Goal: Register for event/course

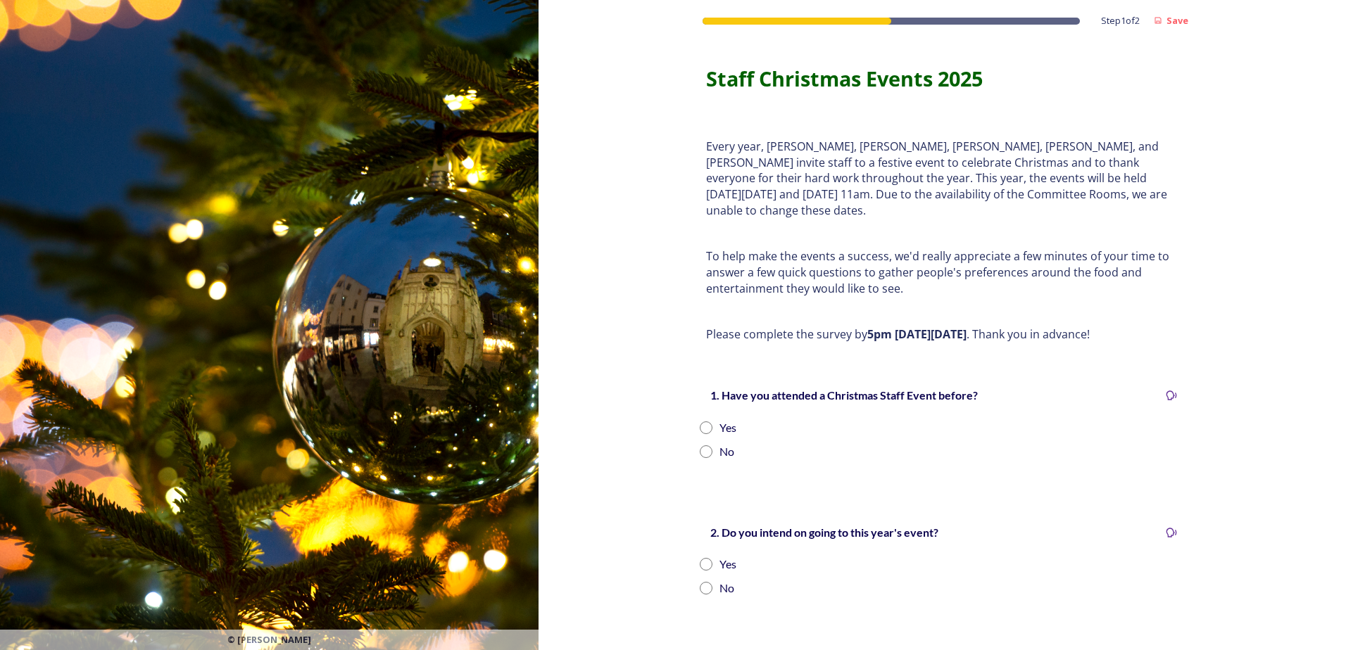
click at [719, 420] on div "Yes" at bounding box center [727, 428] width 17 height 17
radio input "true"
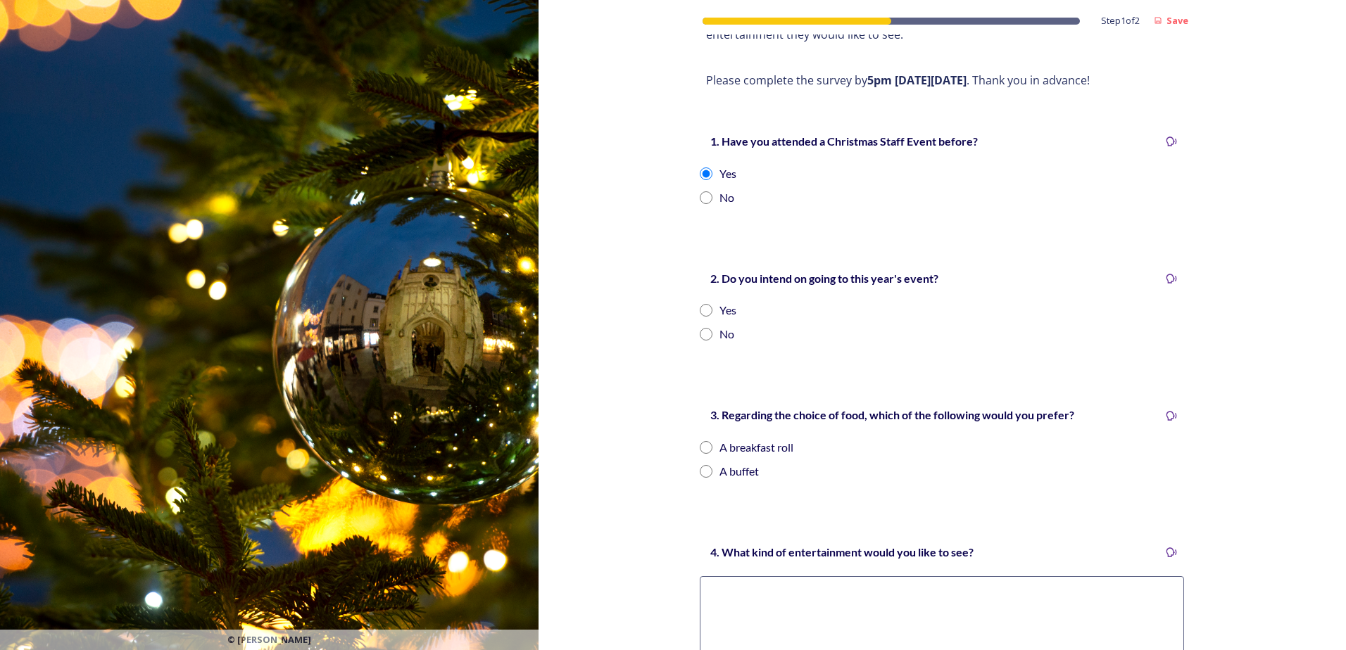
scroll to position [282, 0]
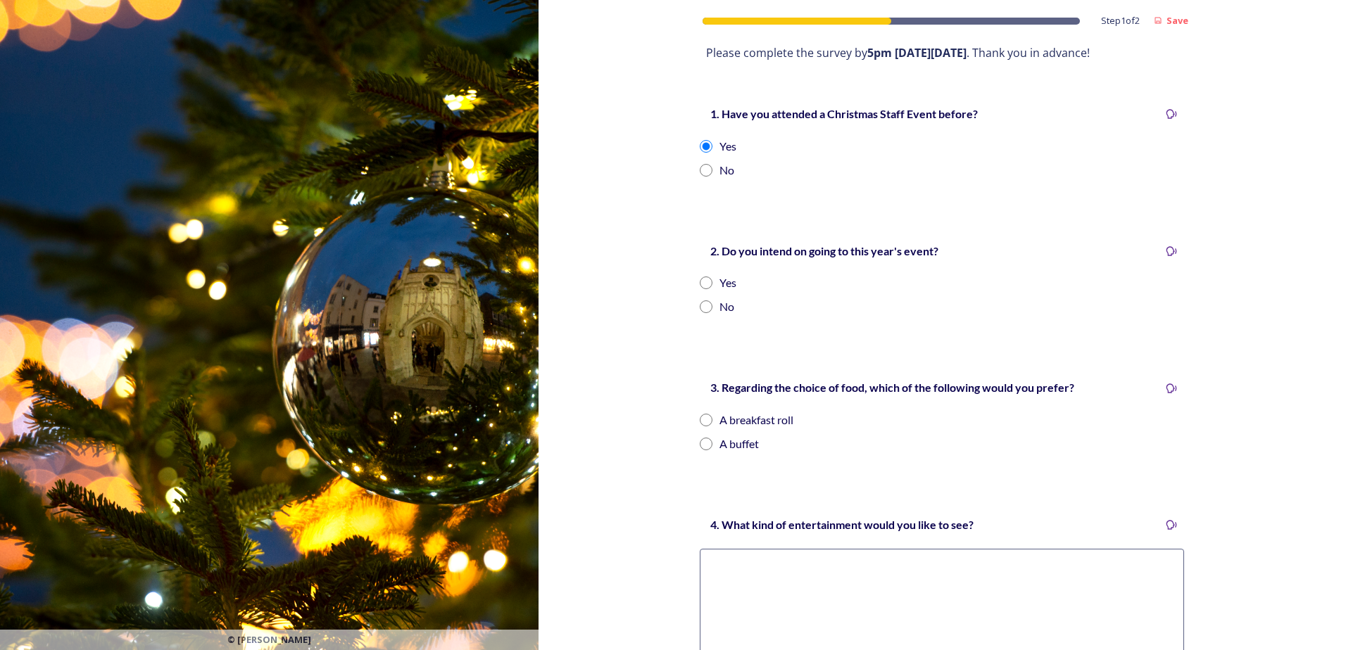
click at [719, 275] on div "Yes" at bounding box center [727, 283] width 17 height 17
radio input "true"
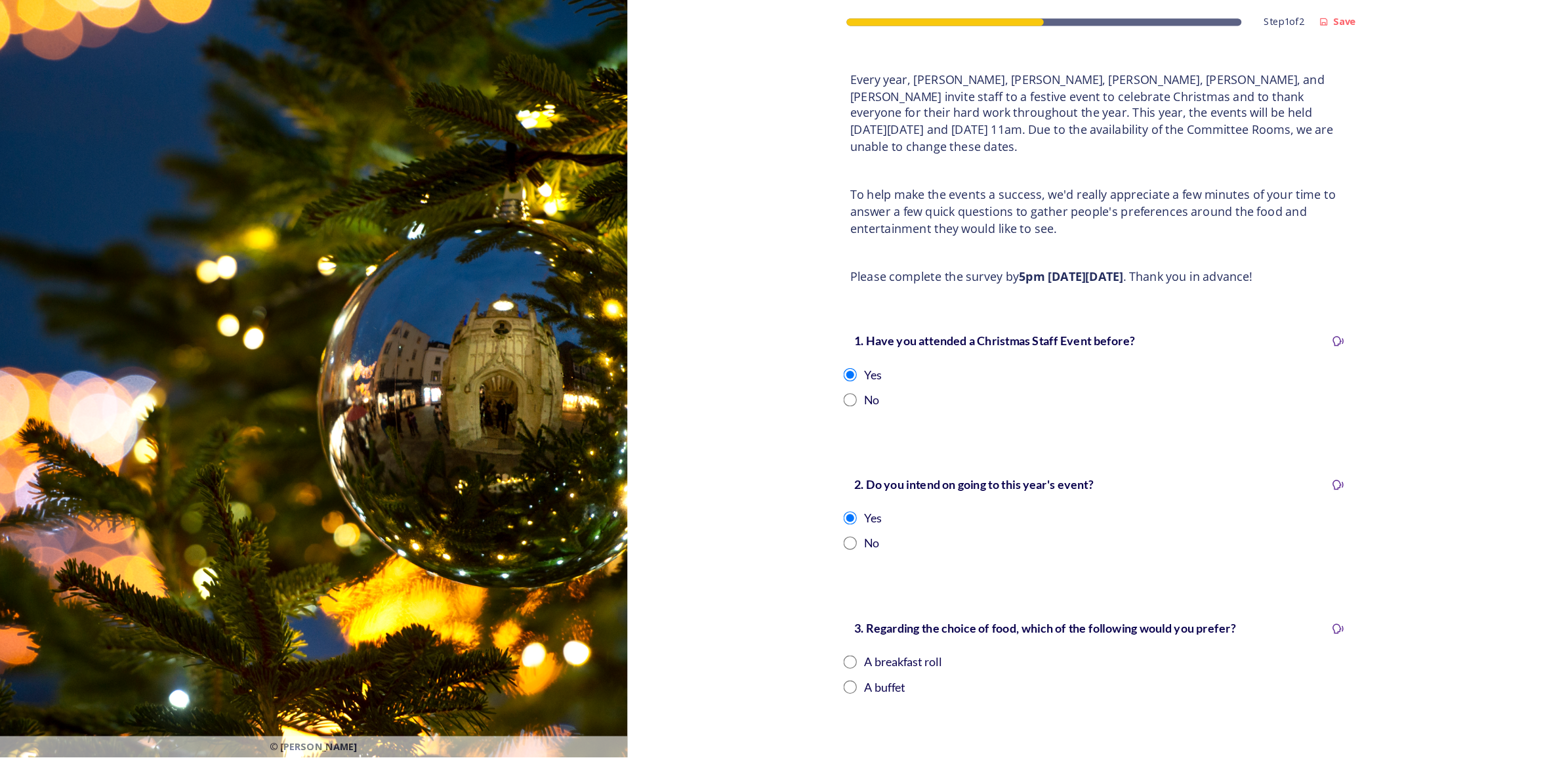
scroll to position [65, 0]
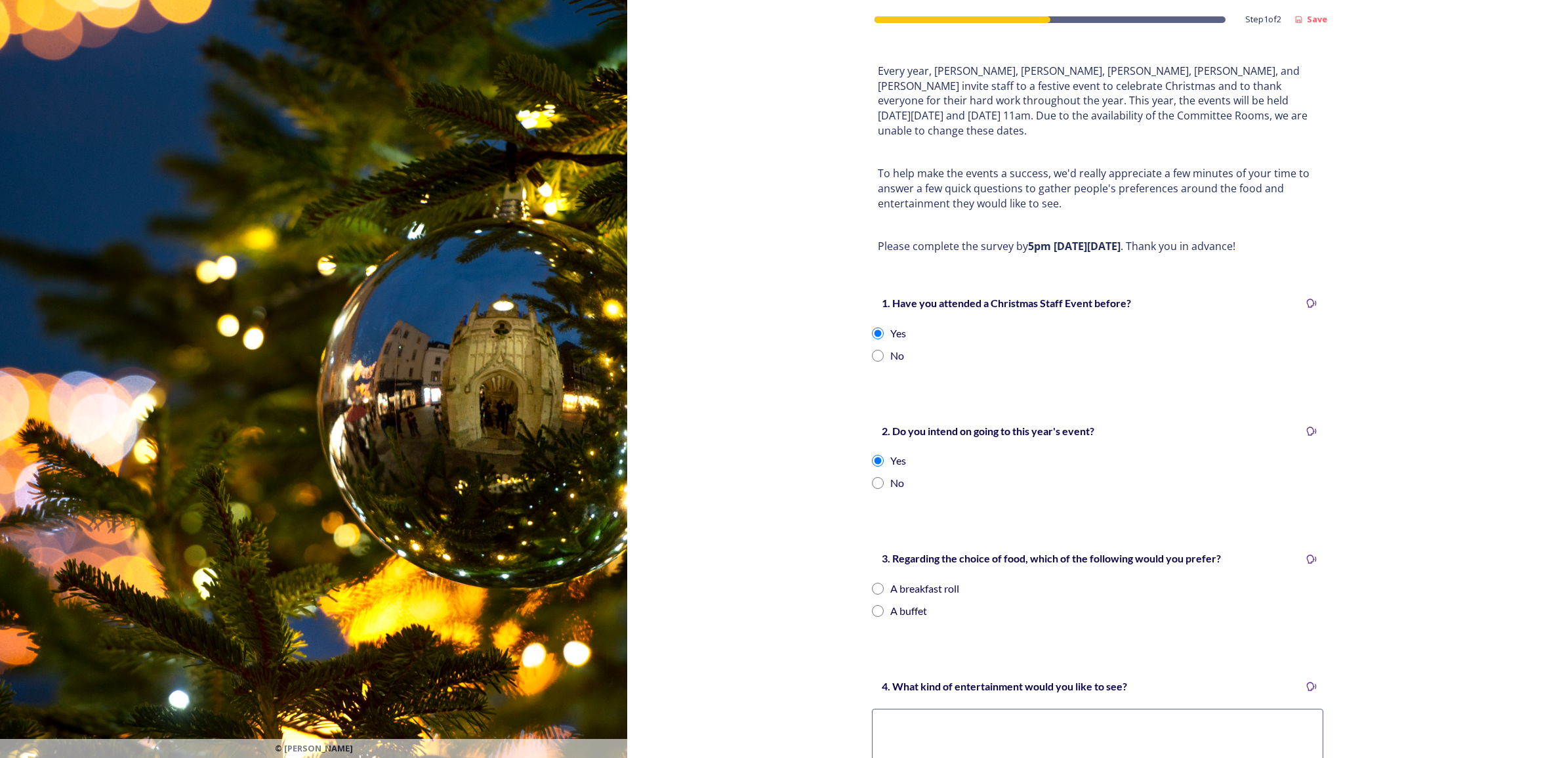
click at [892, 603] on div "A buffet" at bounding box center [908, 611] width 36 height 16
radio input "true"
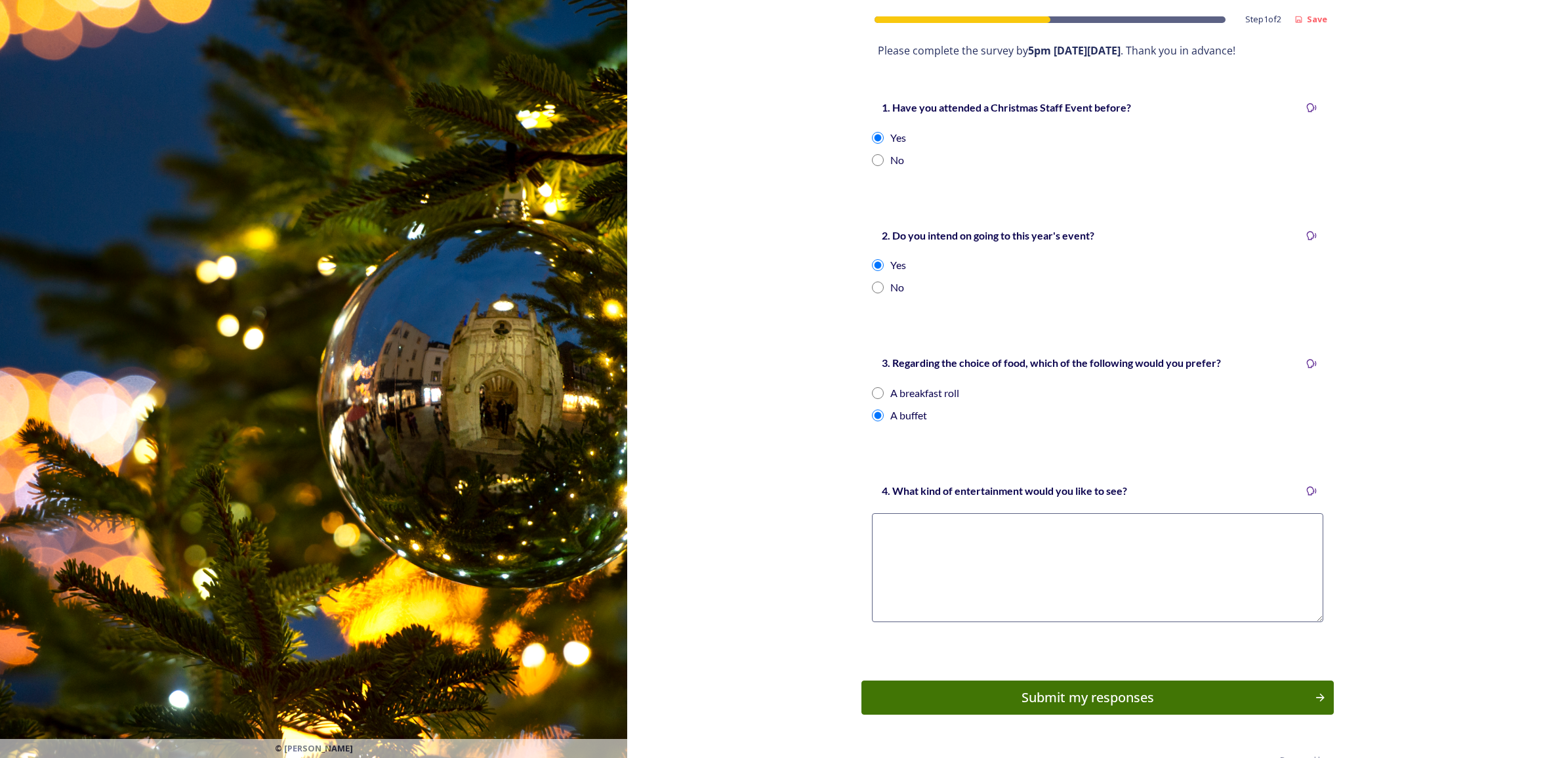
scroll to position [280, 0]
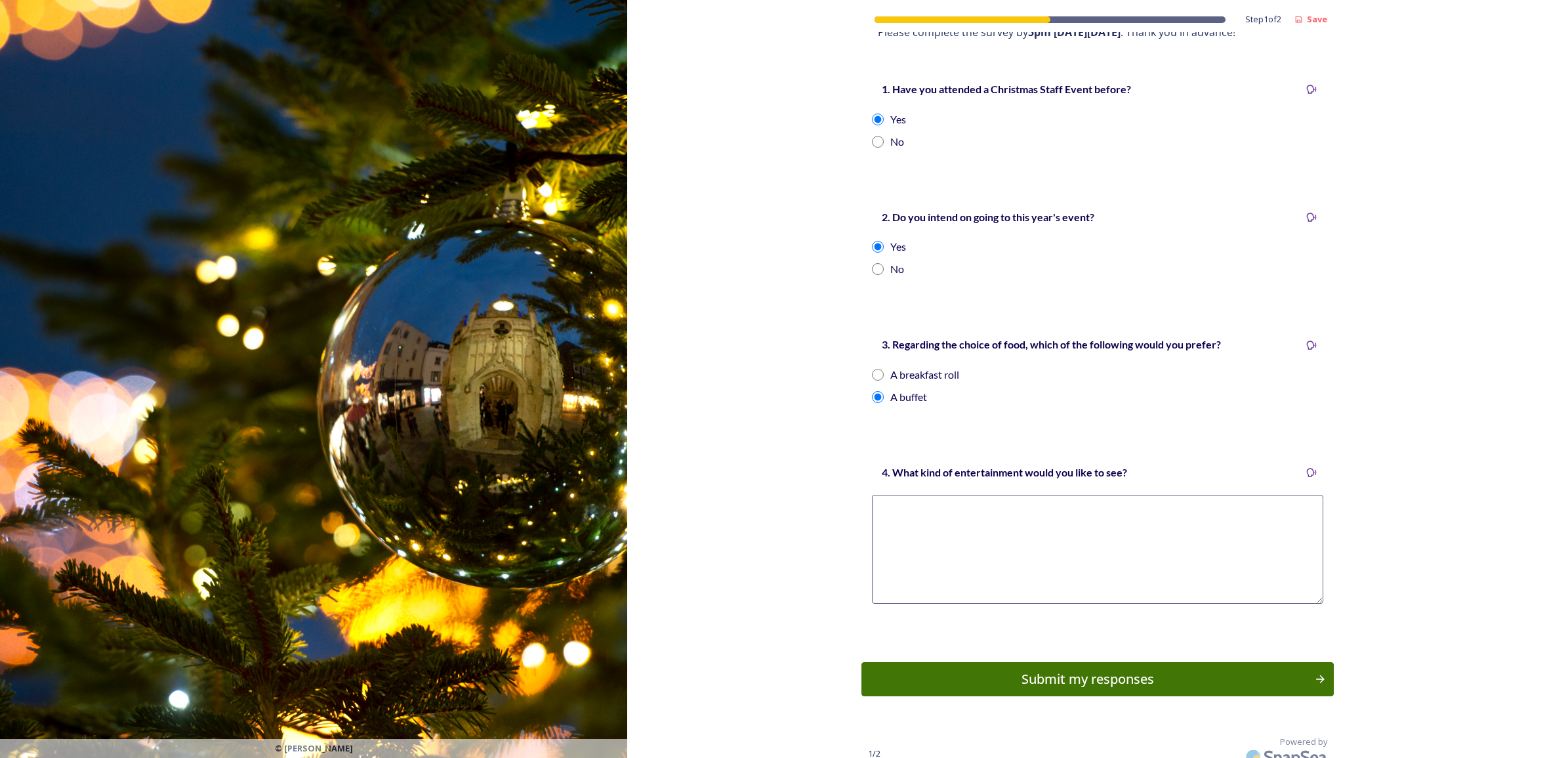
click at [919, 553] on textarea at bounding box center [1098, 549] width 451 height 109
click at [1014, 606] on button "Submit my responses" at bounding box center [1097, 679] width 477 height 34
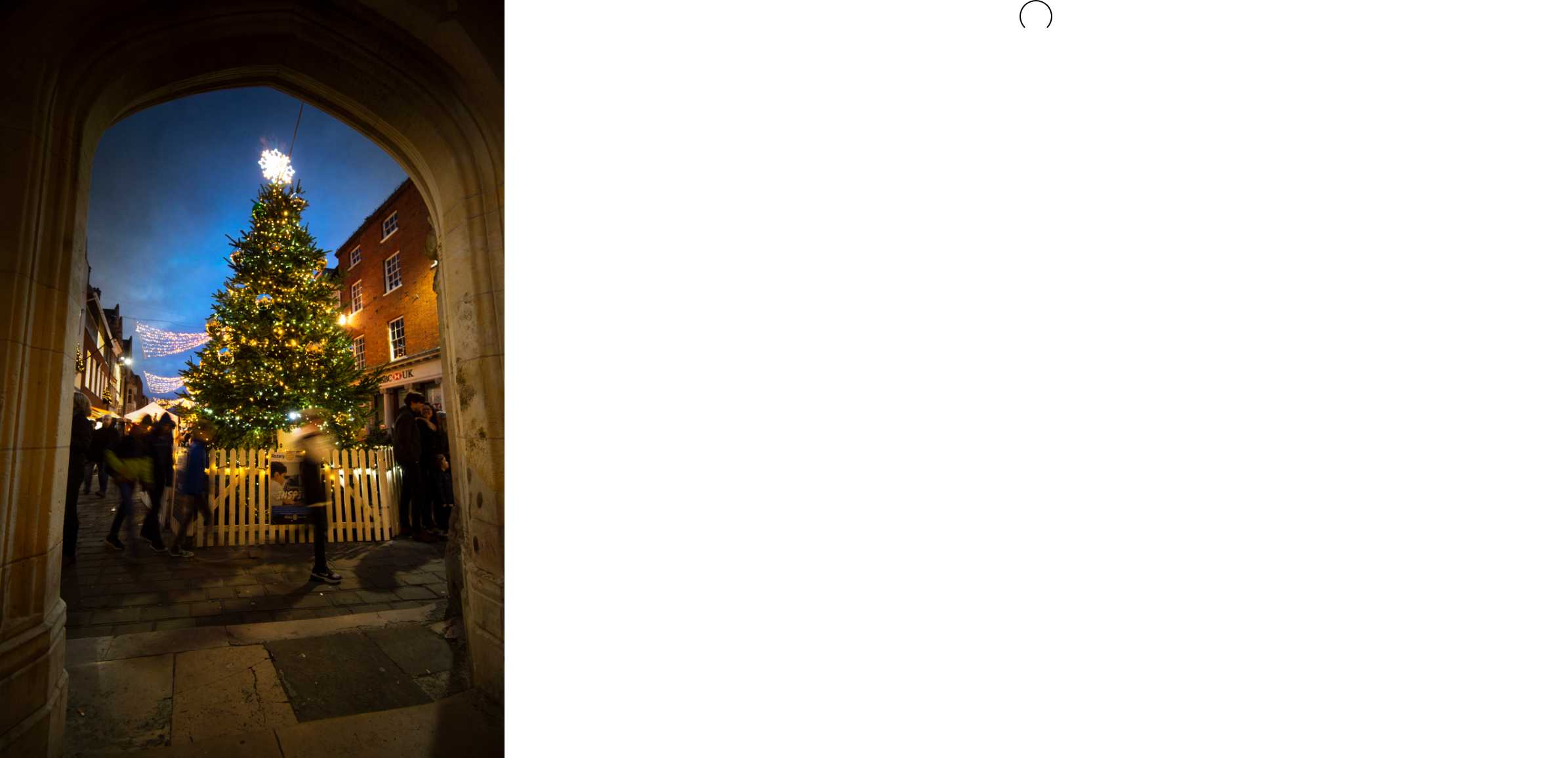
scroll to position [0, 0]
